Goal: Information Seeking & Learning: Learn about a topic

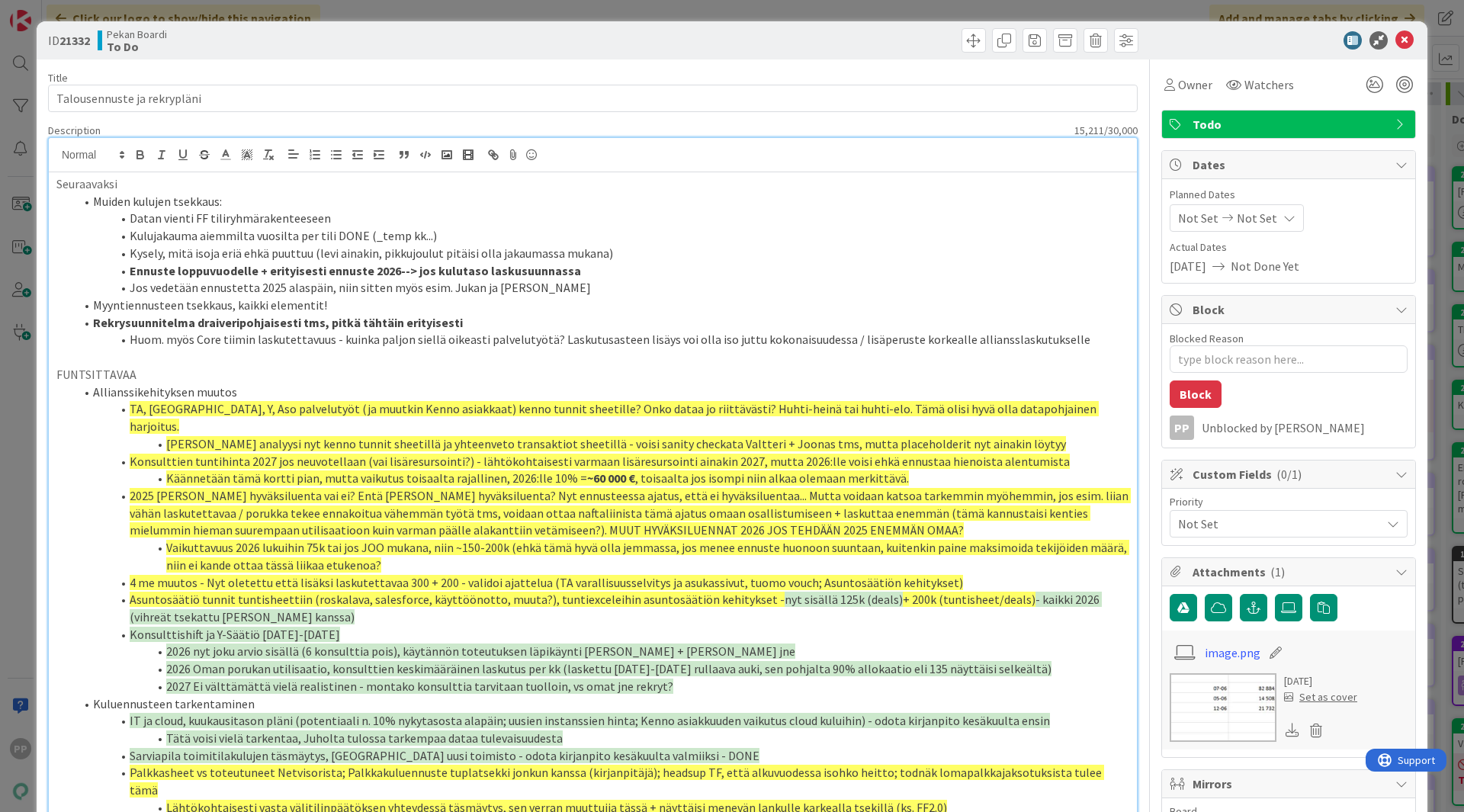
scroll to position [17, 0]
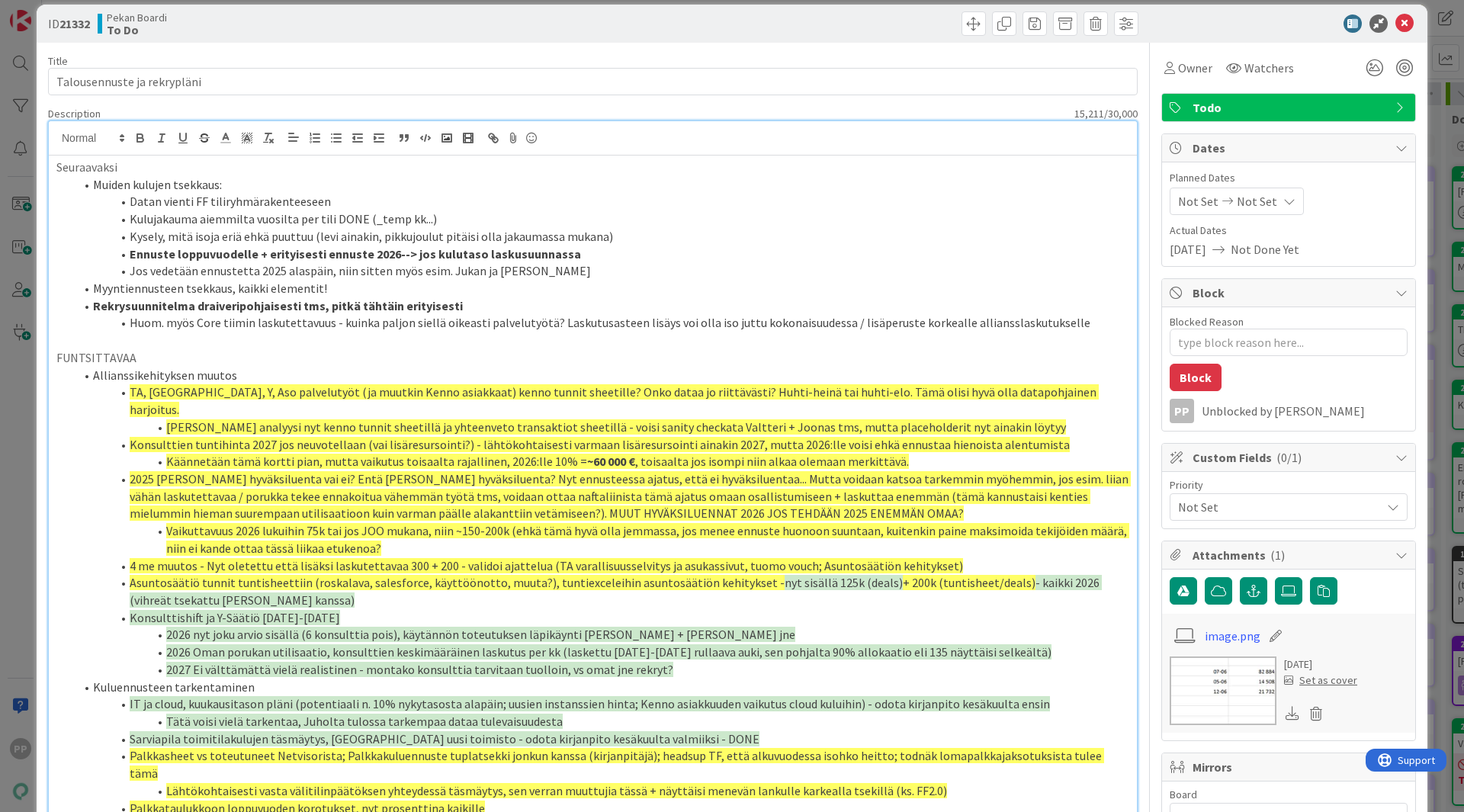
click at [328, 203] on li "Datan vienti FF tiliryhmärakenteeseen" at bounding box center [601, 201] width 1055 height 18
click at [647, 237] on li "Kysely, mitä isoja eriä ehkä puuttuu (levi ainakin, pikkujoulut pitäisi olla ja…" at bounding box center [601, 236] width 1055 height 18
click at [383, 274] on li "Jos vedetään ennustetta 2025 alaspäin, niin sitten myös esim. Jukan ja Juhan ta…" at bounding box center [601, 271] width 1055 height 18
click at [622, 270] on li "Jos vedetään ennustetta 2025 alaspäin, niin sitten tsekkaa myös esim. Jukan ja …" at bounding box center [601, 271] width 1055 height 18
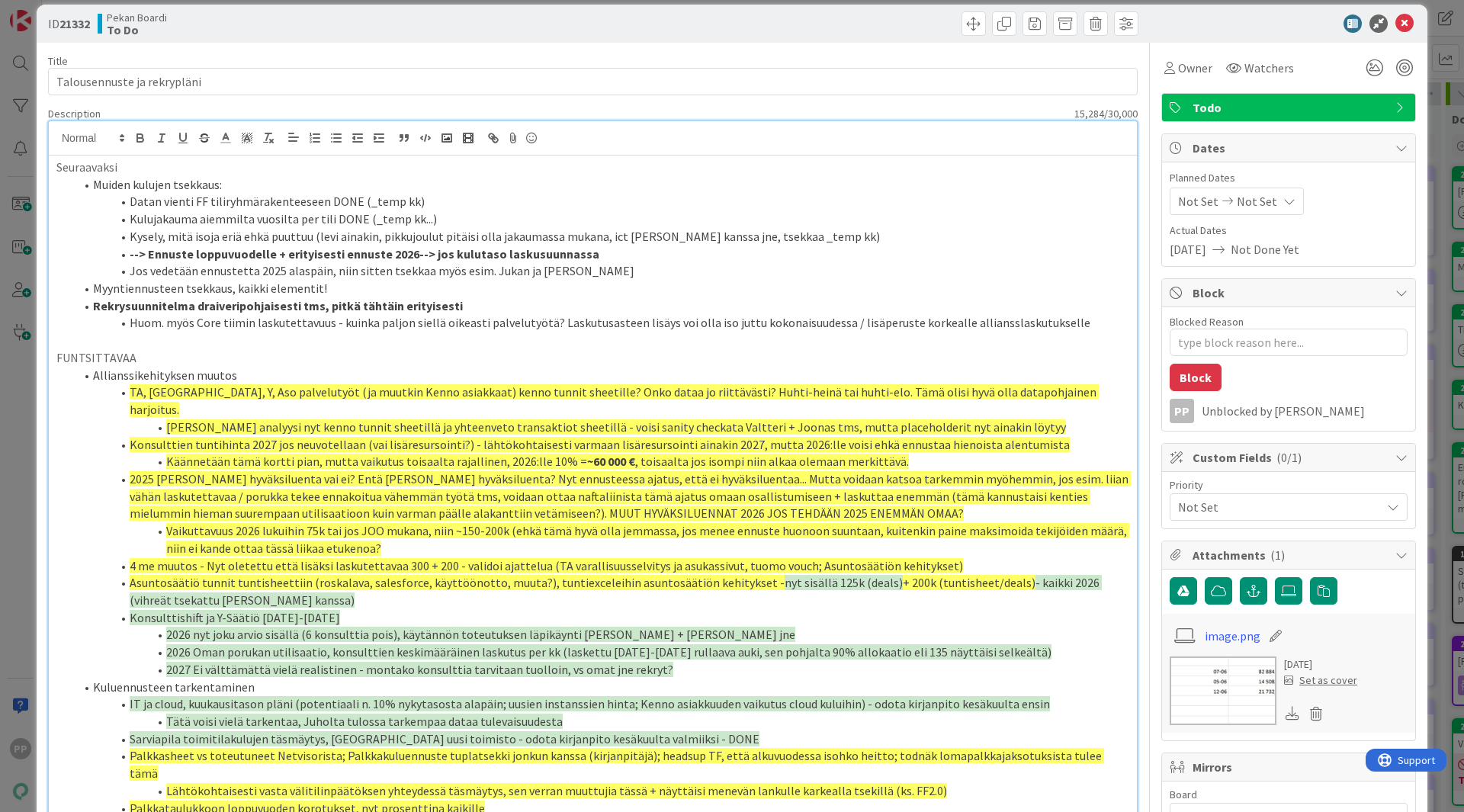
click at [639, 274] on li "Jos vedetään ennustetta 2025 alaspäin, niin sitten tsekkaa myös esim. Jukan ja …" at bounding box center [601, 271] width 1055 height 18
click at [612, 272] on li "Jos vedetään ennustetta 2025 alaspäin, niin sitten tsekkaa myös esim. Jukan ja …" at bounding box center [601, 271] width 1055 height 18
click at [796, 270] on li "Jos vedetään ennustetta 2025 alaspäin, niin sitten tsekkaa myös esim. Jukan ja …" at bounding box center [601, 271] width 1055 height 18
click at [131, 272] on li "Jos vedetään ennustetta 2025 alaspäin, niin sitten tsekkaa myös esim. Jukan ja …" at bounding box center [601, 271] width 1055 height 18
click at [838, 270] on li "--> Jos/kun vedetään ennustetta 2025 alaspäin, niin sitten tsekkaa myös esim. J…" at bounding box center [601, 271] width 1055 height 18
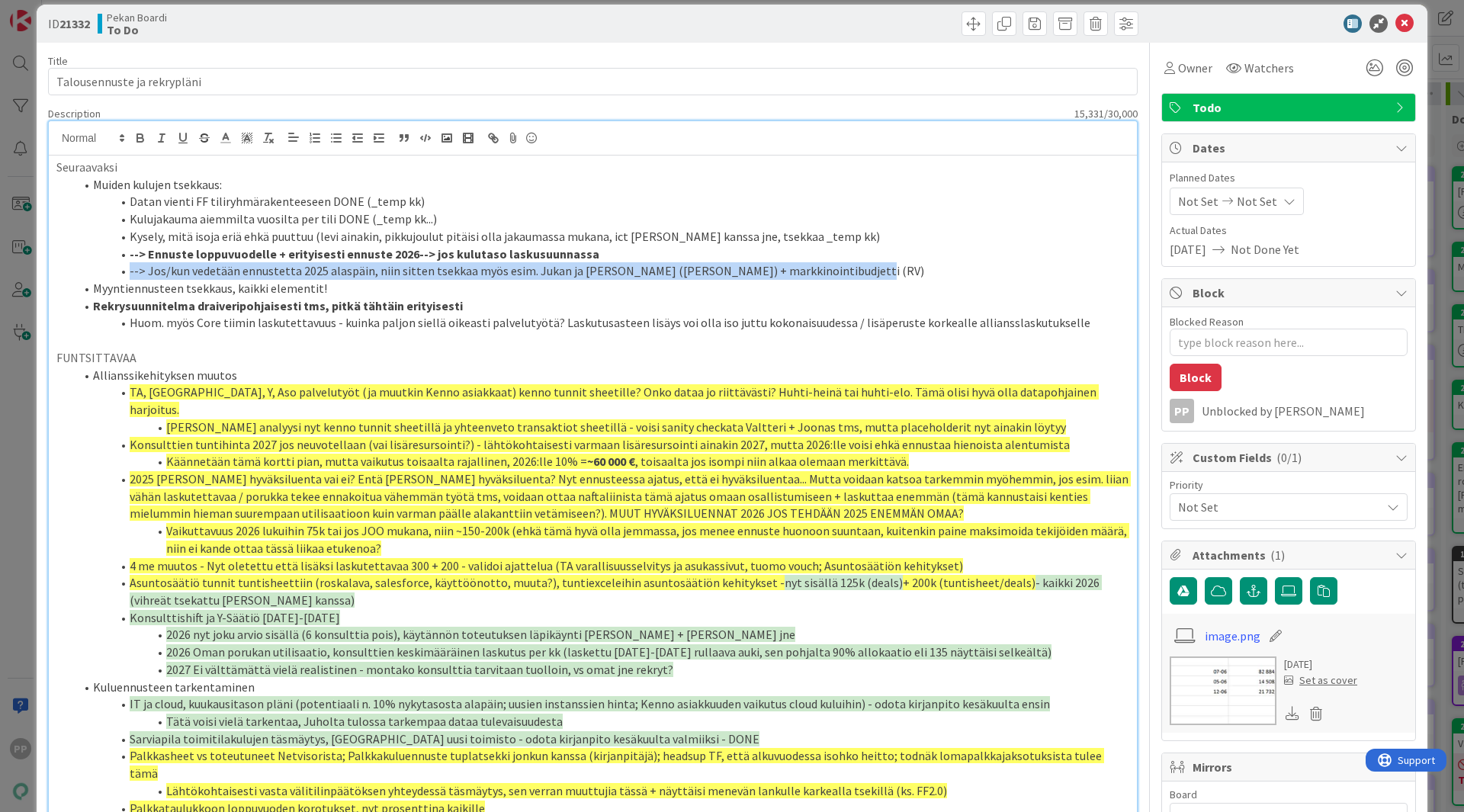
drag, startPoint x: 835, startPoint y: 270, endPoint x: 119, endPoint y: 270, distance: 716.0
click at [119, 270] on li "--> Jos/kun vedetään ennustetta 2025 alaspäin, niin sitten tsekkaa myös esim. J…" at bounding box center [601, 271] width 1055 height 18
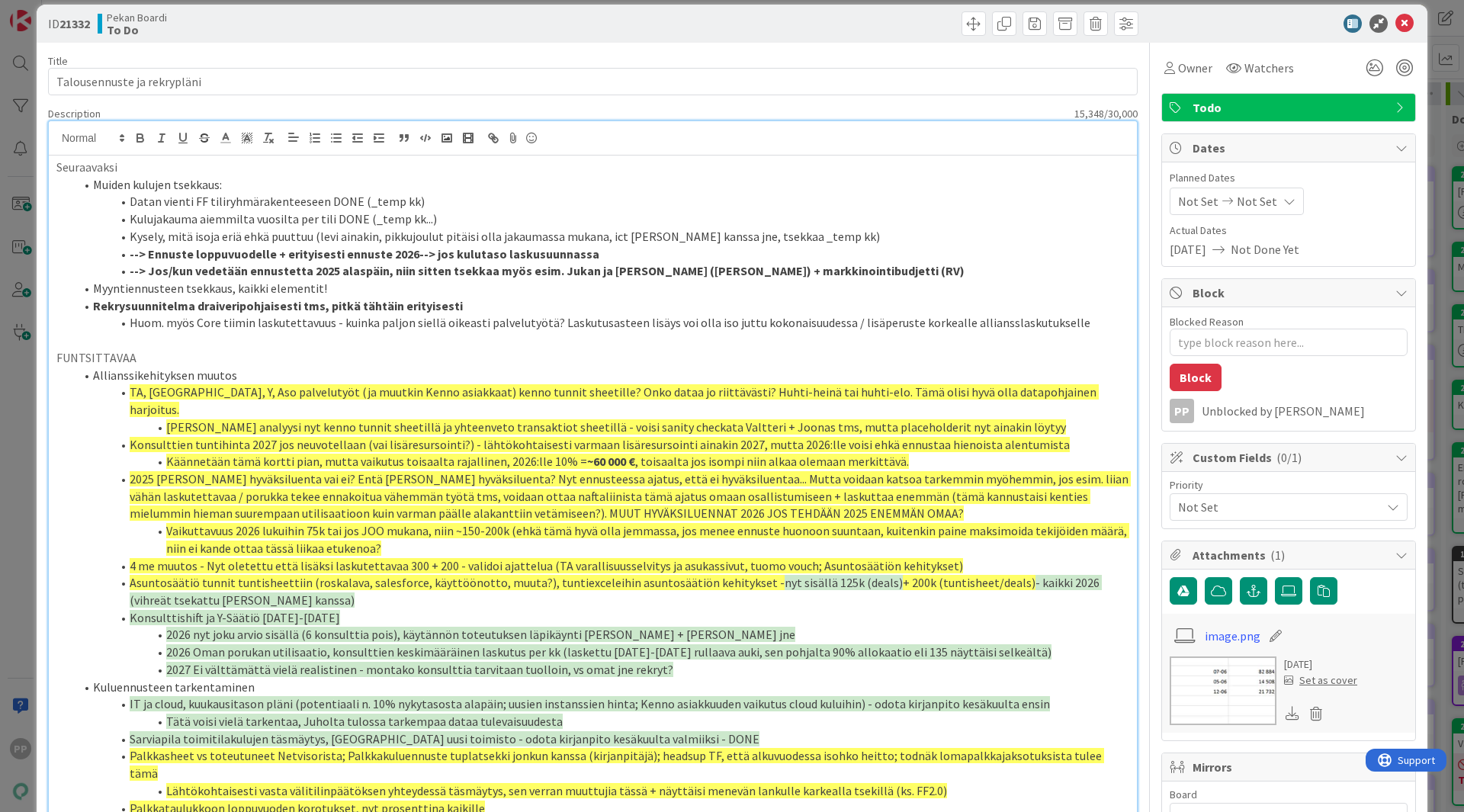
click at [141, 323] on li "Huom. myös Core tiimin laskutettavuus - kuinka paljon siellä oikeasti palveluty…" at bounding box center [601, 322] width 1055 height 18
click at [205, 387] on span "TA, Lahti, Y, Aso palvelutyöt (ja muutkin Kenno asiakkaat) kenno tunnit sheetil…" at bounding box center [614, 401] width 970 height 33
type textarea "x"
click at [98, 246] on li "--> Ennuste loppuvuodelle + erityisesti ennuste 2026--> jos kulutaso laskusuunn…" at bounding box center [601, 254] width 1055 height 18
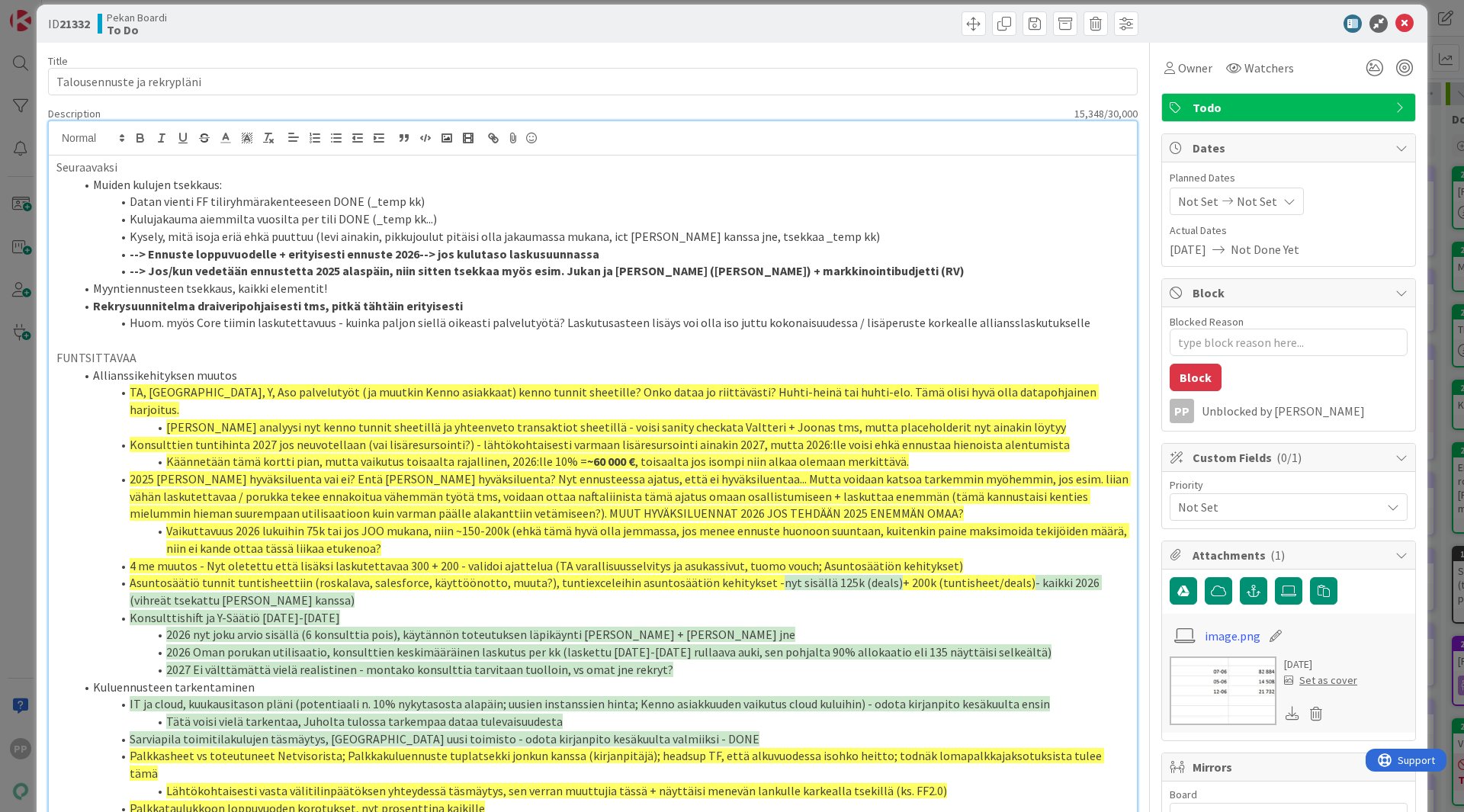
click at [247, 22] on div "Pekan Boardi To Do" at bounding box center [343, 23] width 492 height 24
click at [394, 30] on div "Pekan Boardi To Do" at bounding box center [343, 23] width 492 height 24
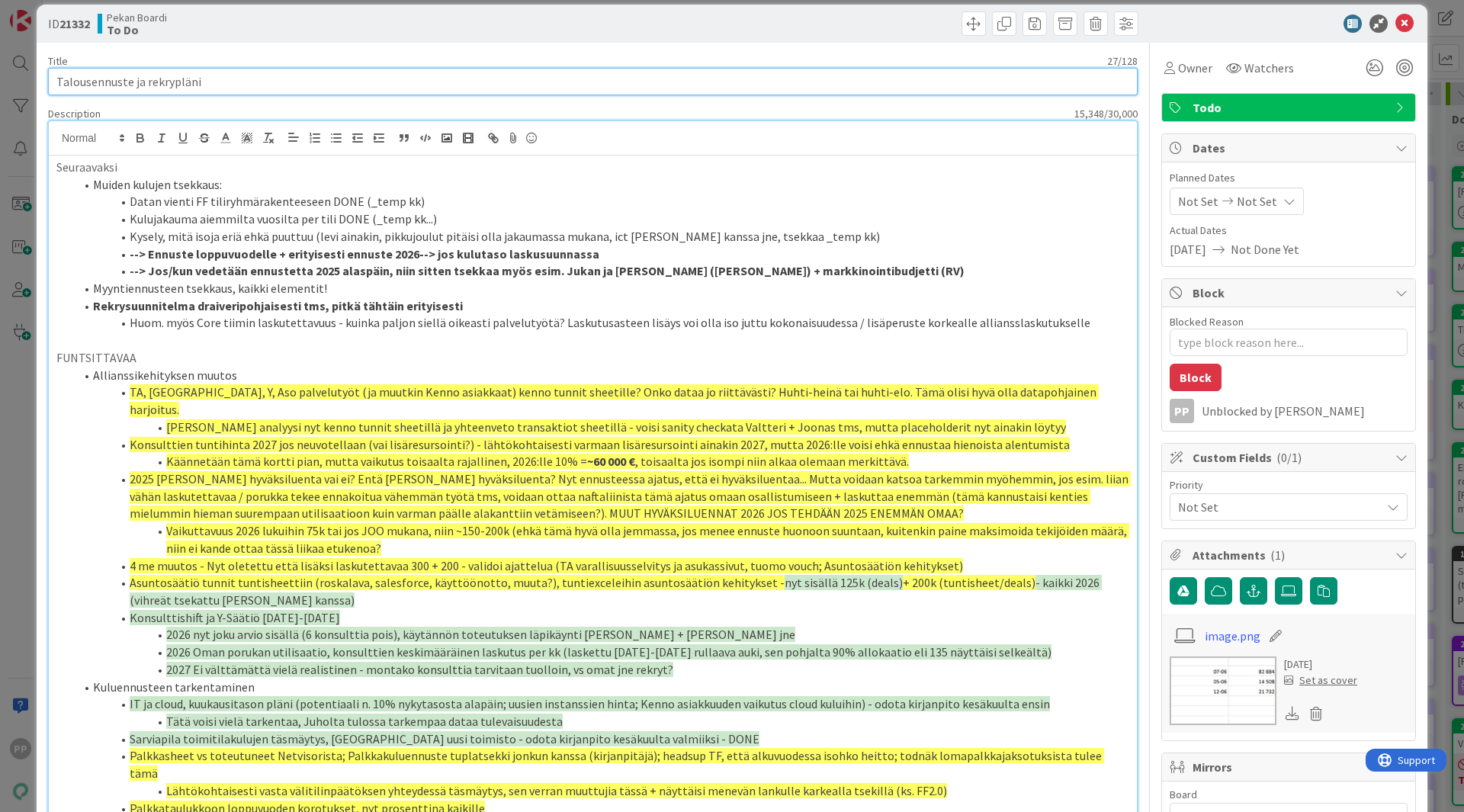
click at [242, 82] on input "Talousennuste ja rekrypläni" at bounding box center [593, 81] width 1090 height 27
type input "Talousennuste ja rekrypläni ("
type textarea "x"
type input "Talousennuste ja rekrypläni (mu"
type textarea "x"
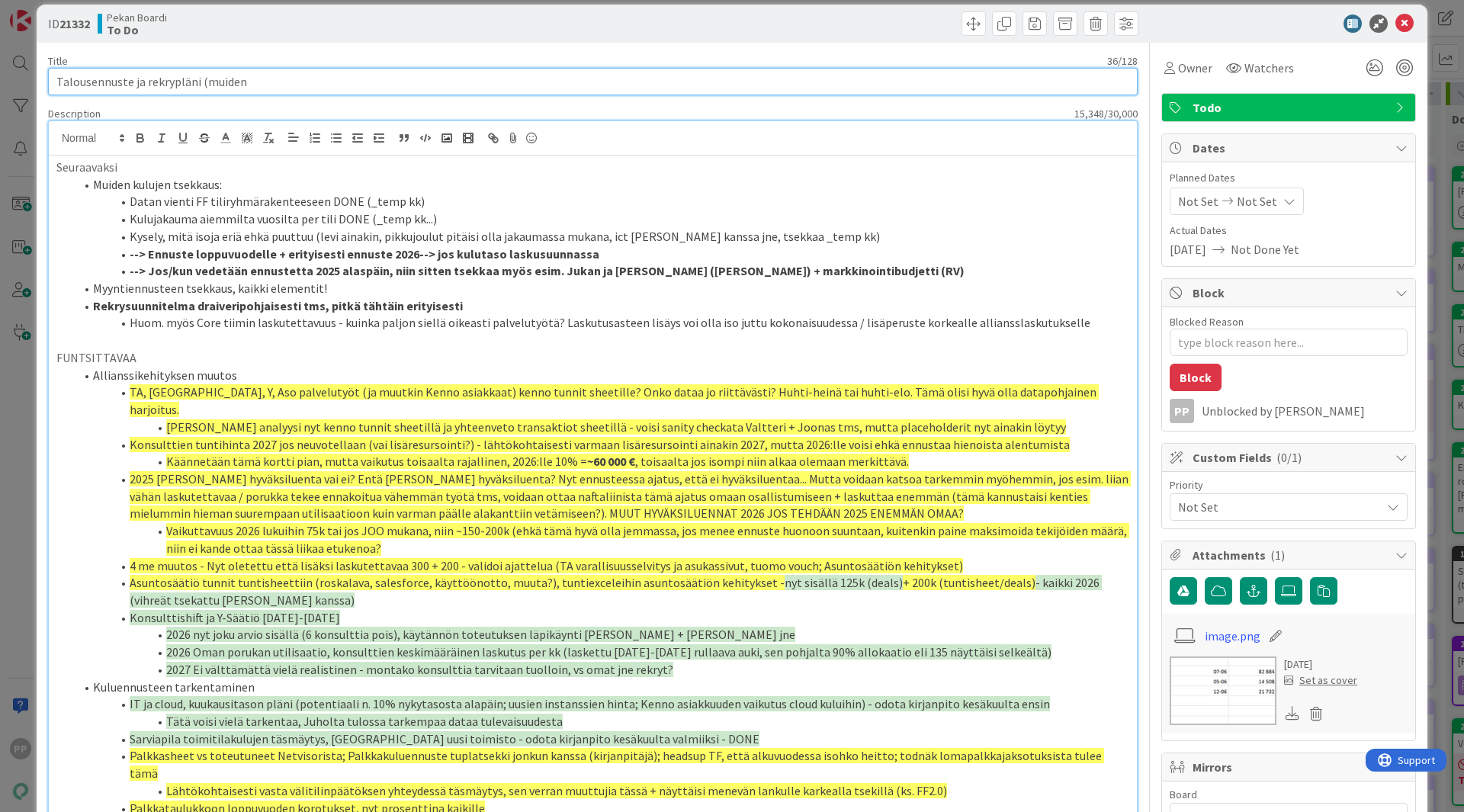
type input "Talousennuste ja rekrypläni (muiden k"
type textarea "x"
type input "Talousennuste ja rekrypläni (muiden kul"
type textarea "x"
type input "Talousennuste ja rekrypläni (muiden kulujen täsmä"
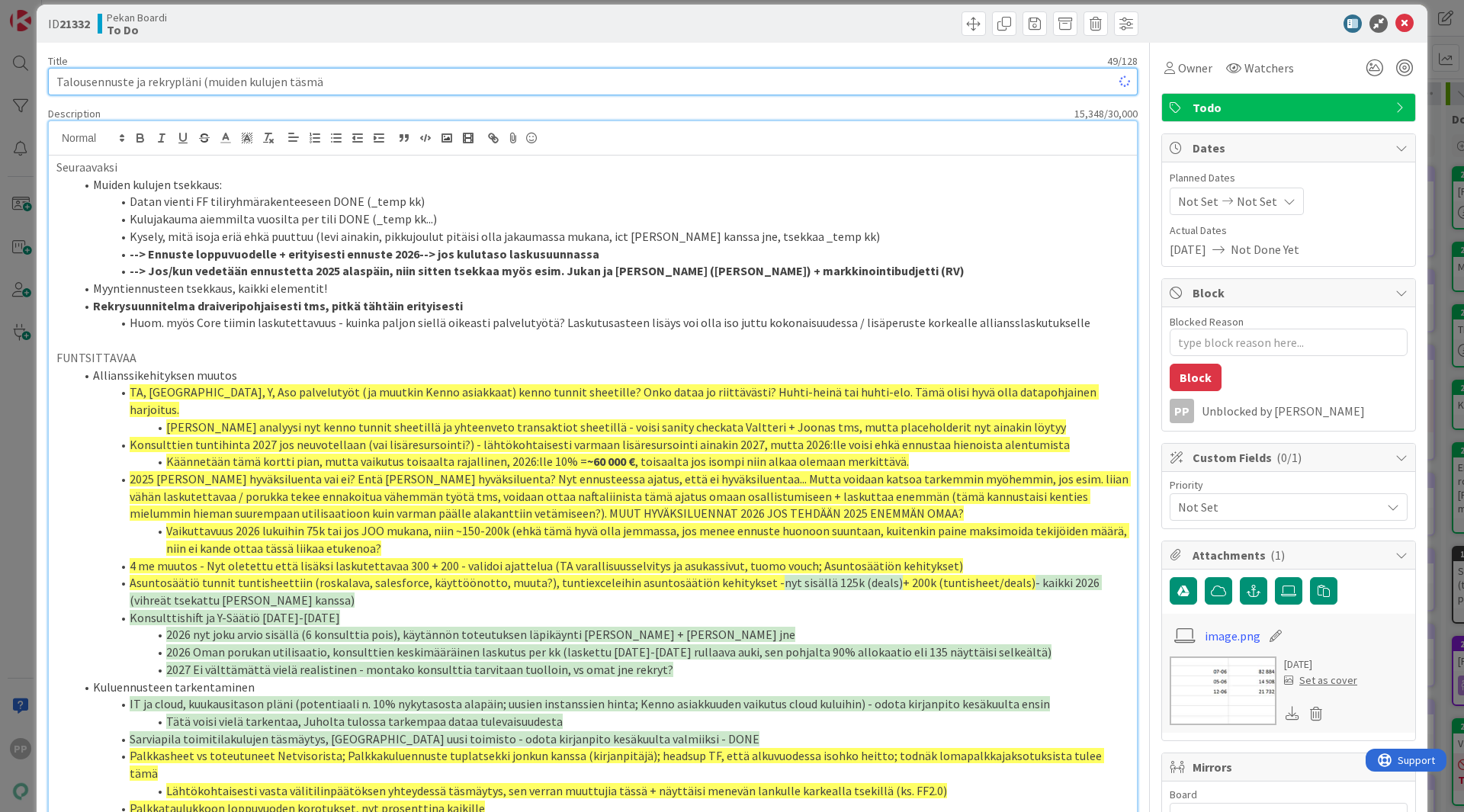
type textarea "x"
type input "Talousennuste ja rekrypläni (muiden kulujen täsmäy"
type textarea "x"
type input "Talousennuste ja rekrypläni (muiden kulujen täsmäytys"
type textarea "x"
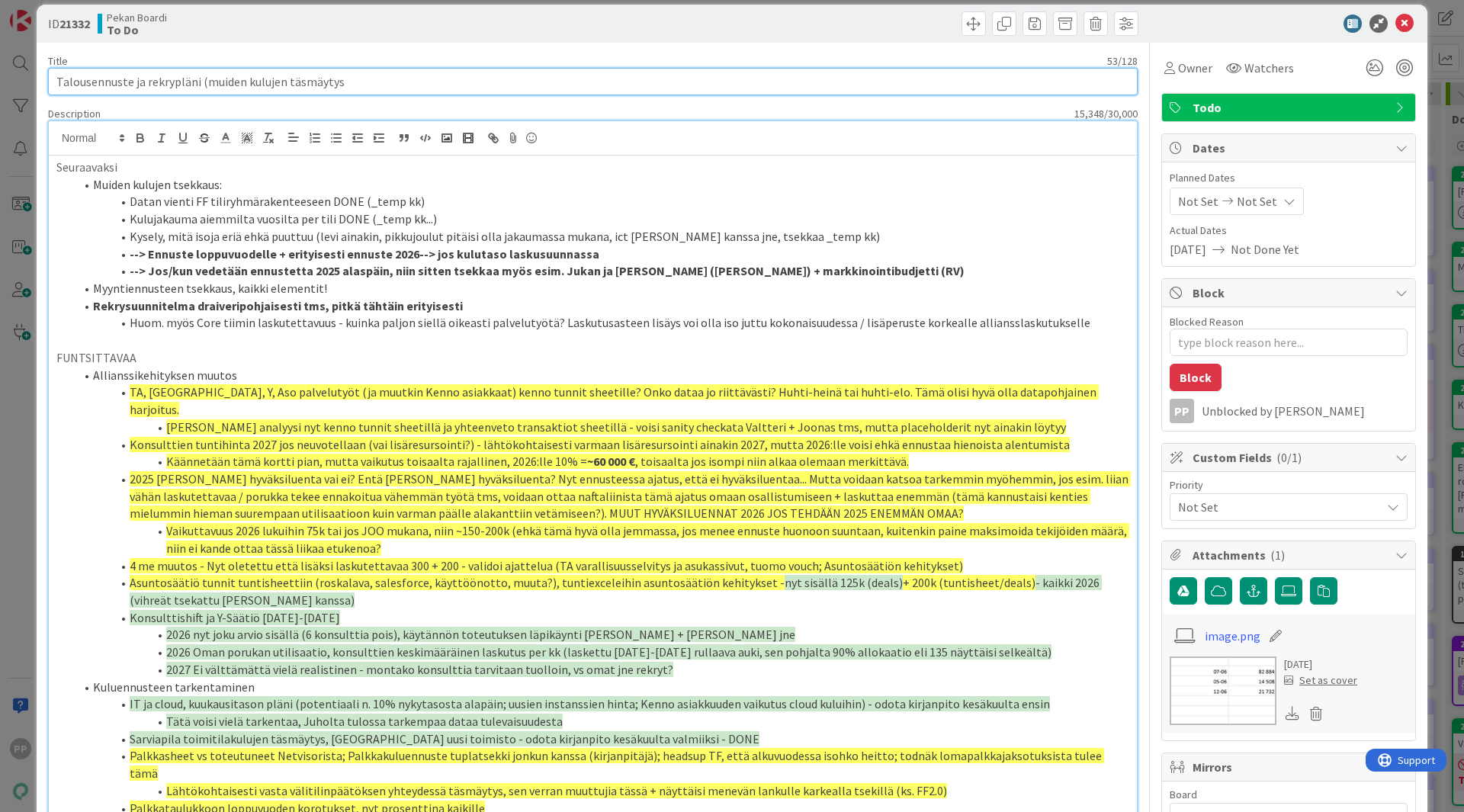
click at [197, 78] on input "Talousennuste ja rekrypläni (muiden kulujen täsmäytys" at bounding box center [593, 81] width 1090 height 27
type input "Talousennuste ja rekrypläni"
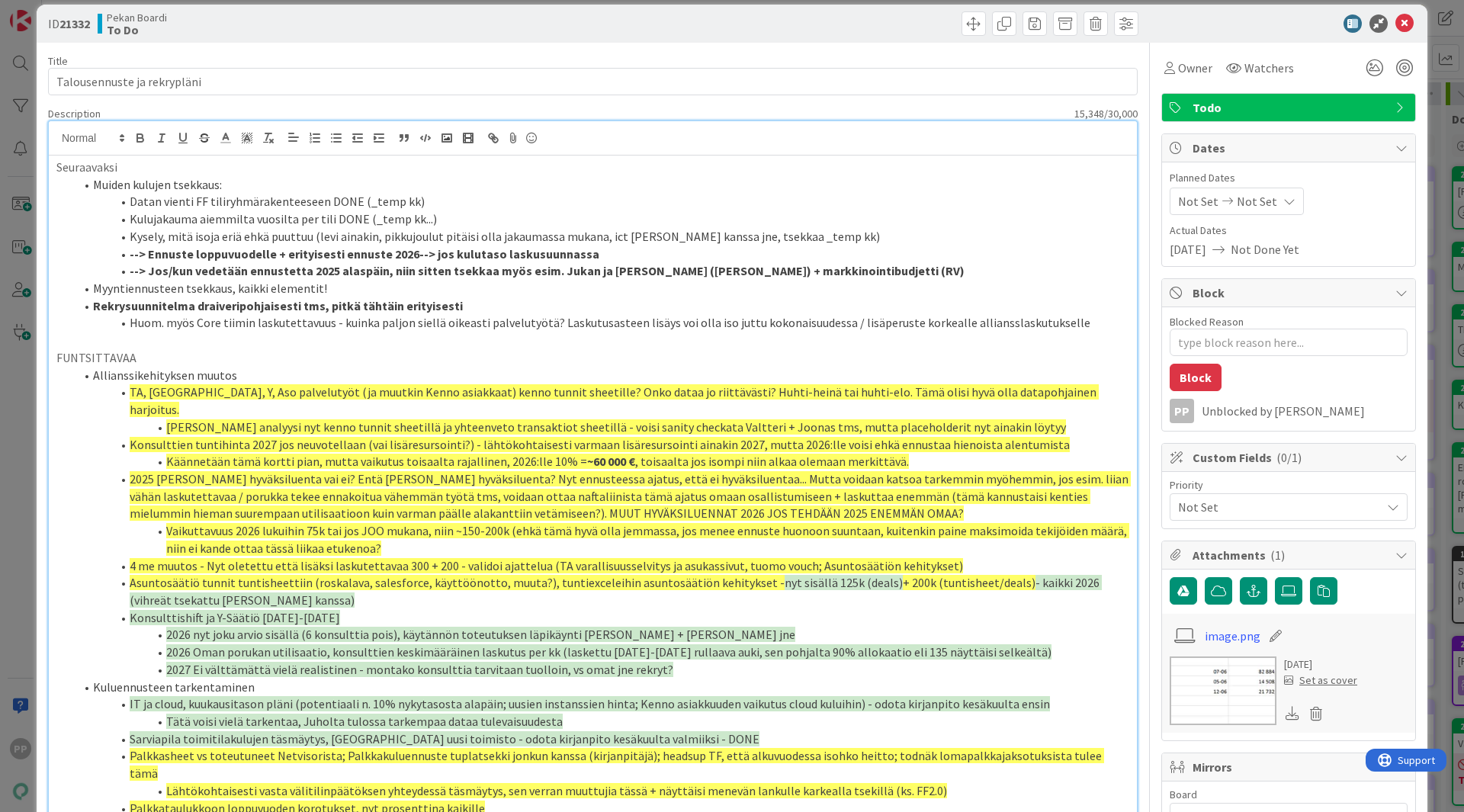
click at [1096, 331] on li "Huom. myös Core tiimin laskutettavuus - kuinka paljon siellä oikeasti palveluty…" at bounding box center [601, 322] width 1055 height 18
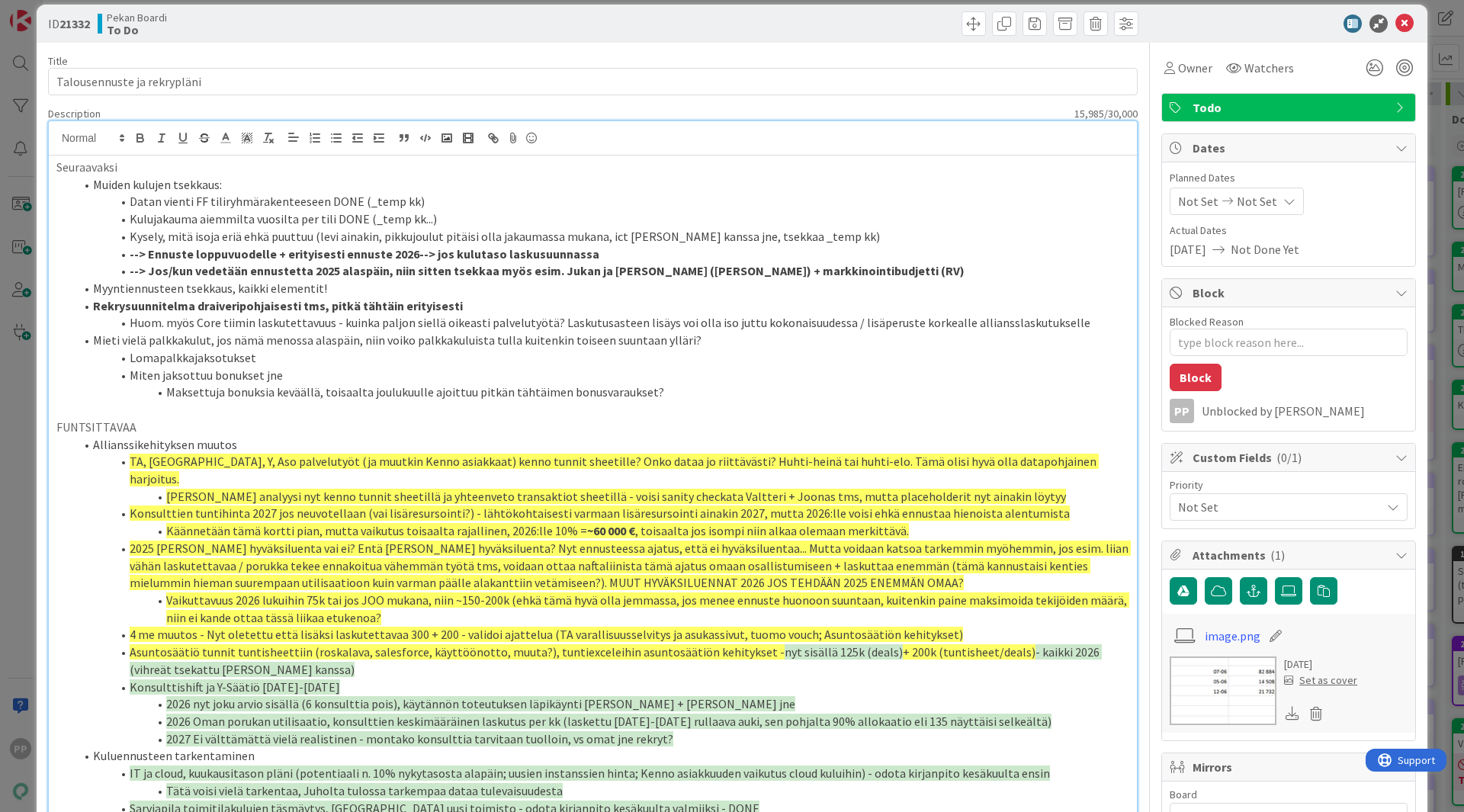
click at [312, 394] on li "Maksettuja bonuksia keväällä, toisaalta joulukuulle ajoittuu pitkän tähtäimen b…" at bounding box center [601, 392] width 1055 height 18
click at [928, 394] on li "Maksettuja bonuksia keväällä (toisaalta vastaavasti pitäisi olla varauksen purk…" at bounding box center [601, 392] width 1055 height 18
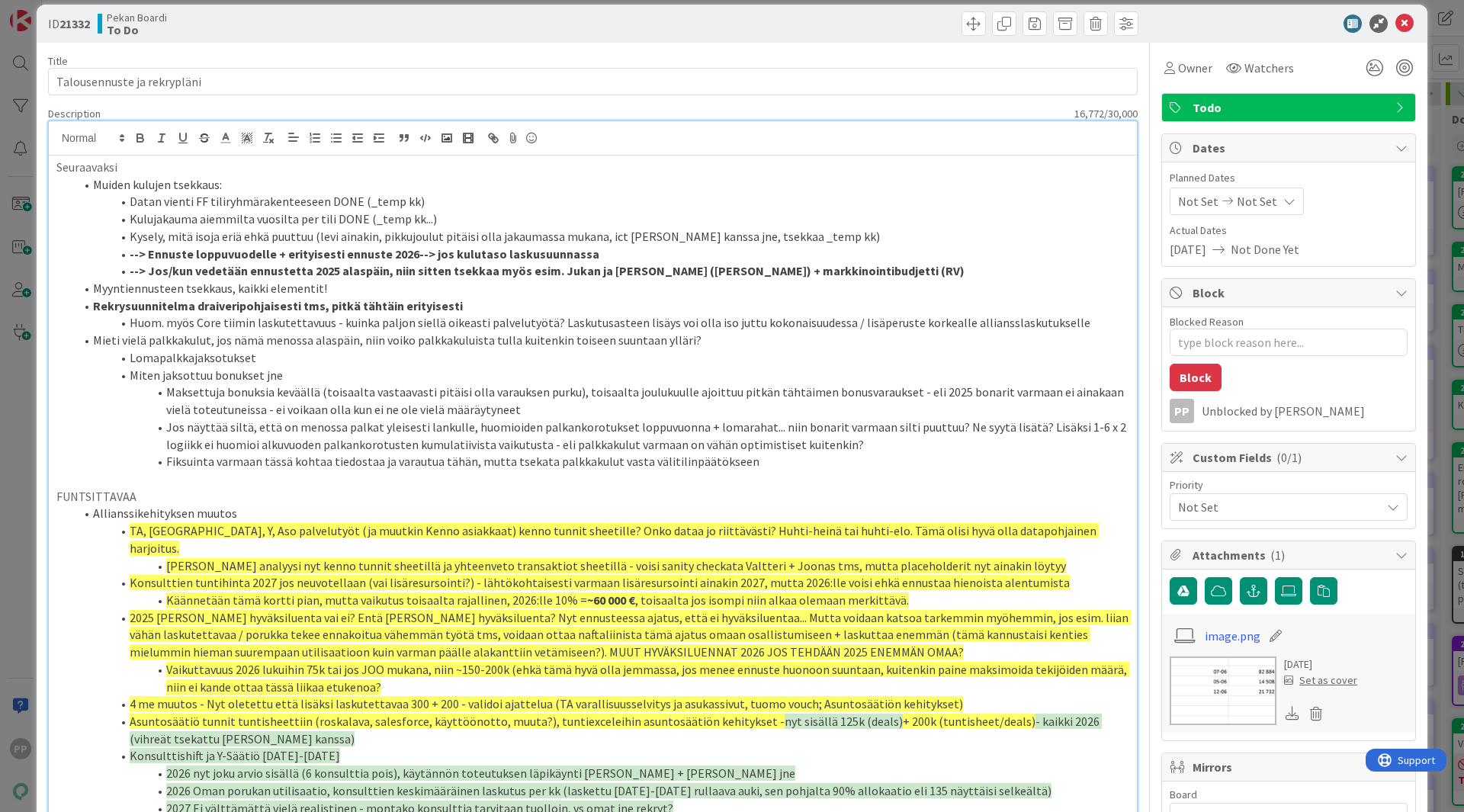
click at [611, 457] on li "Fiksuinta varmaan tässä kohtaa tiedostaa ja varautua tähän, mutta tsekata palkk…" at bounding box center [601, 462] width 1055 height 18
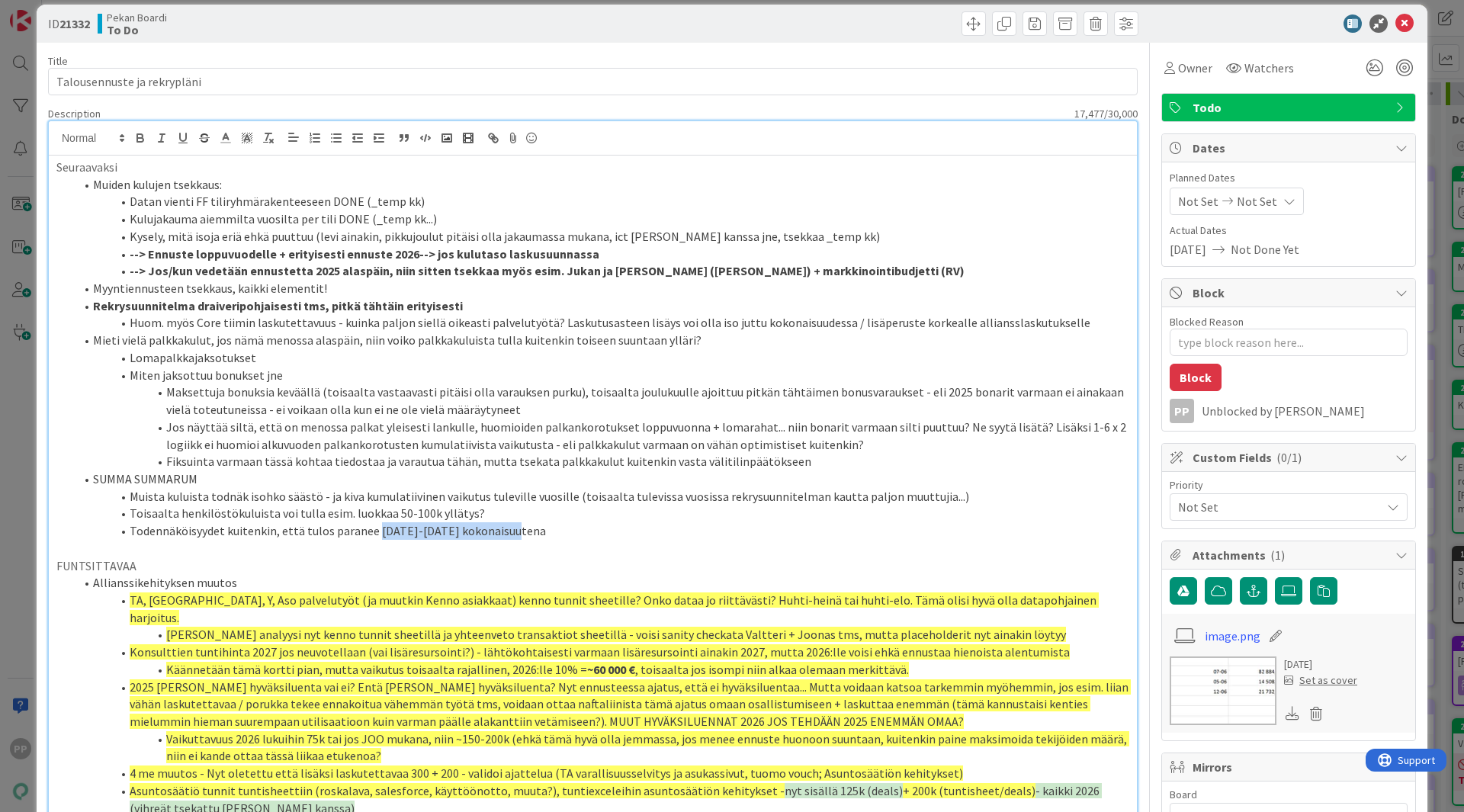
click at [373, 525] on li "Todennäköisyydet kuitenkin, että tulos paranee 2025-2026 kokonaisuutena" at bounding box center [601, 531] width 1055 height 18
click at [818, 464] on li "Fiksuinta varmaan tässä kohtaa tiedostaa ja varautua tähän, mutta tsekata palkk…" at bounding box center [601, 462] width 1055 height 18
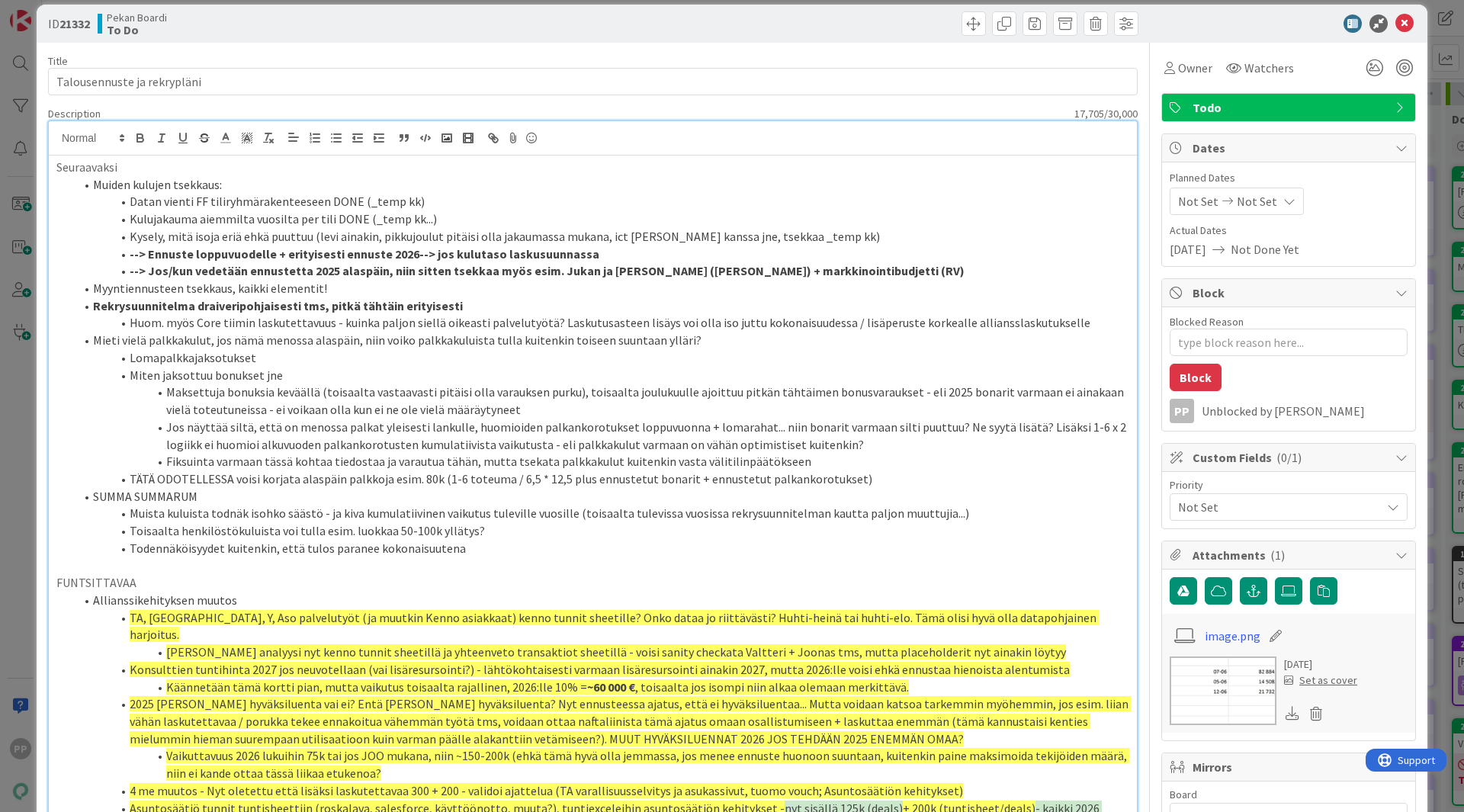
click at [742, 563] on p at bounding box center [593, 566] width 1073 height 18
click at [751, 554] on li "Todennäköisyydet kuitenkin, että tulos paranee kokonaisuutena" at bounding box center [601, 549] width 1055 height 18
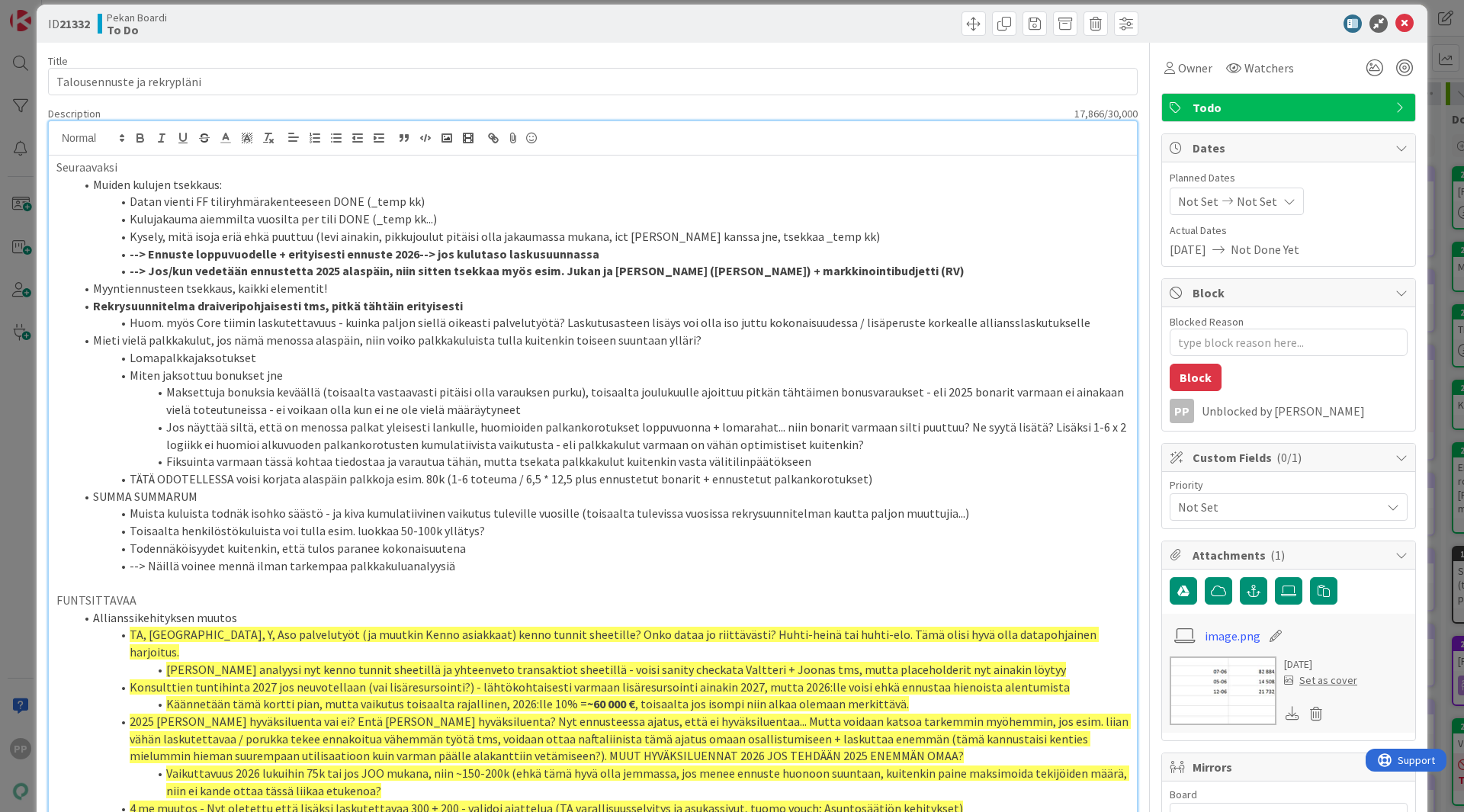
click at [730, 396] on li "Maksettuja bonuksia keväällä (toisaalta vastaavasti pitäisi olla varauksen purk…" at bounding box center [601, 401] width 1055 height 34
click at [536, 563] on li "--> Näillä voinee mennä ilman tarkempaa palkkakuluanalyysiä" at bounding box center [601, 566] width 1055 height 18
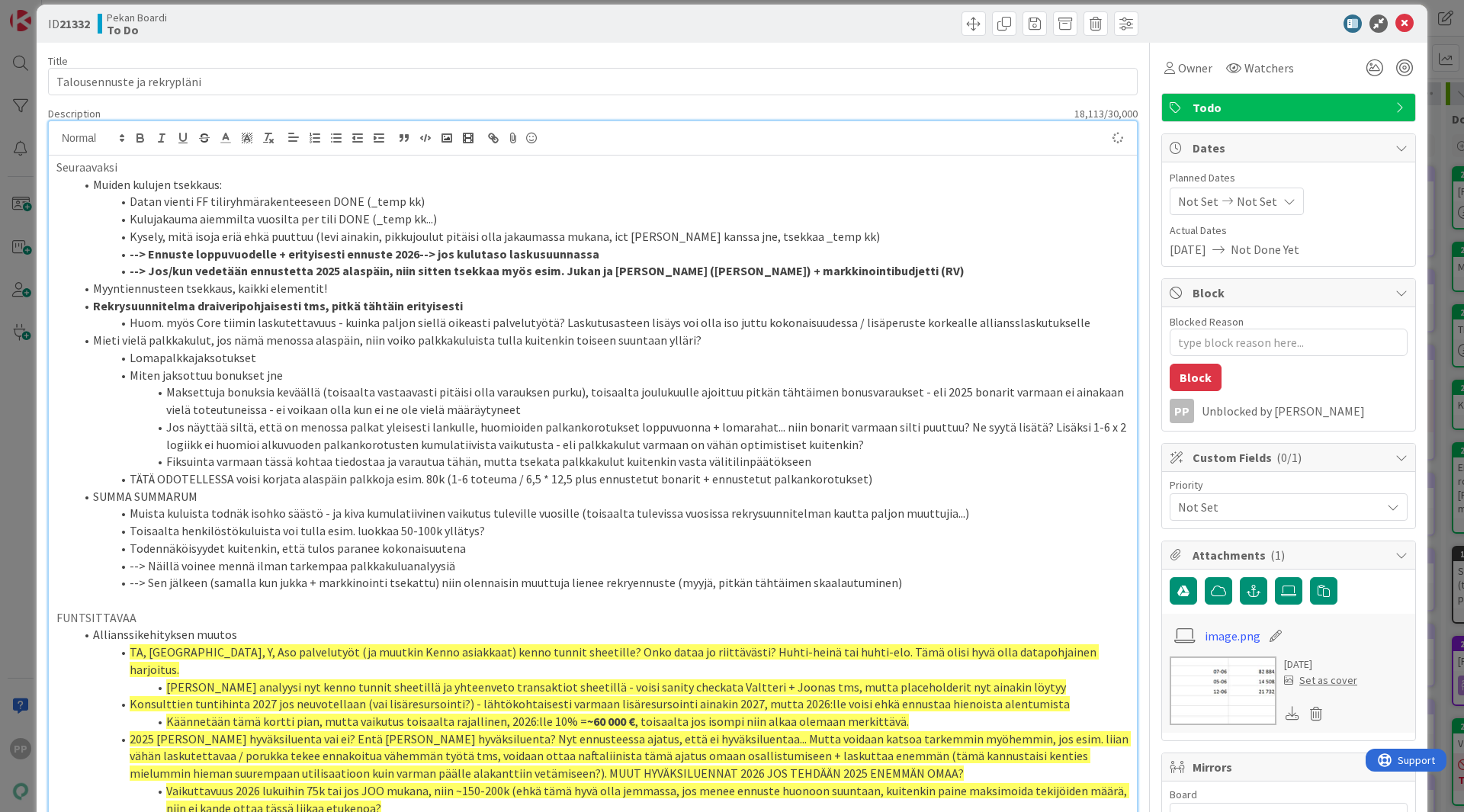
type textarea "x"
